Goal: Find specific page/section: Find specific page/section

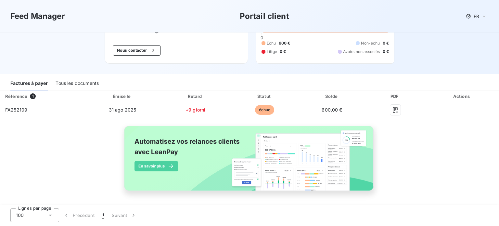
scroll to position [44, 0]
click at [74, 83] on div "Tous les documents" at bounding box center [77, 83] width 43 height 14
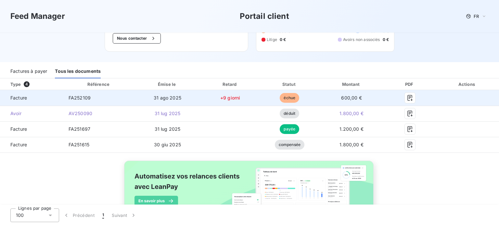
scroll to position [0, 0]
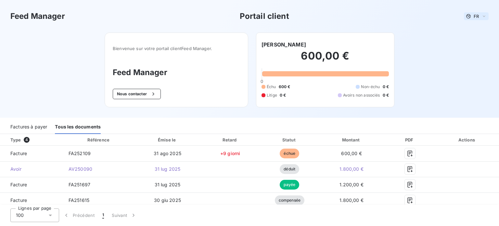
click at [482, 17] on icon at bounding box center [484, 16] width 5 height 6
click at [419, 22] on div "Feed Manager Portail client FR Français Anglais" at bounding box center [249, 16] width 478 height 12
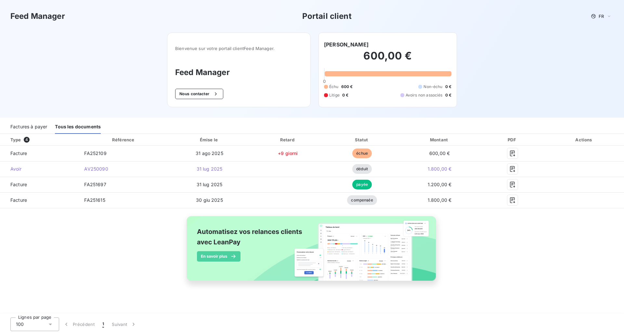
click at [47, 19] on h3 "Feed Manager" at bounding box center [37, 16] width 55 height 12
click at [329, 17] on h3 "Portail client" at bounding box center [326, 16] width 49 height 12
click at [37, 125] on div "Factures à payer" at bounding box center [28, 127] width 37 height 14
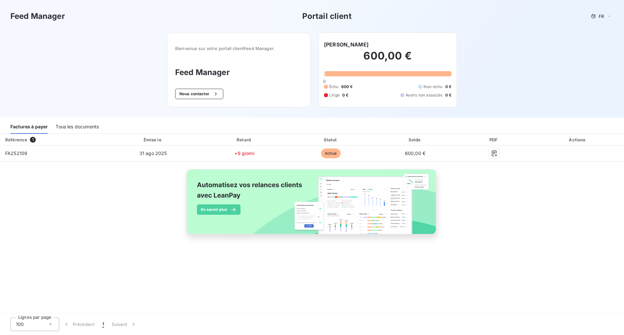
click at [309, 198] on img at bounding box center [312, 205] width 263 height 80
